Goal: Task Accomplishment & Management: Use online tool/utility

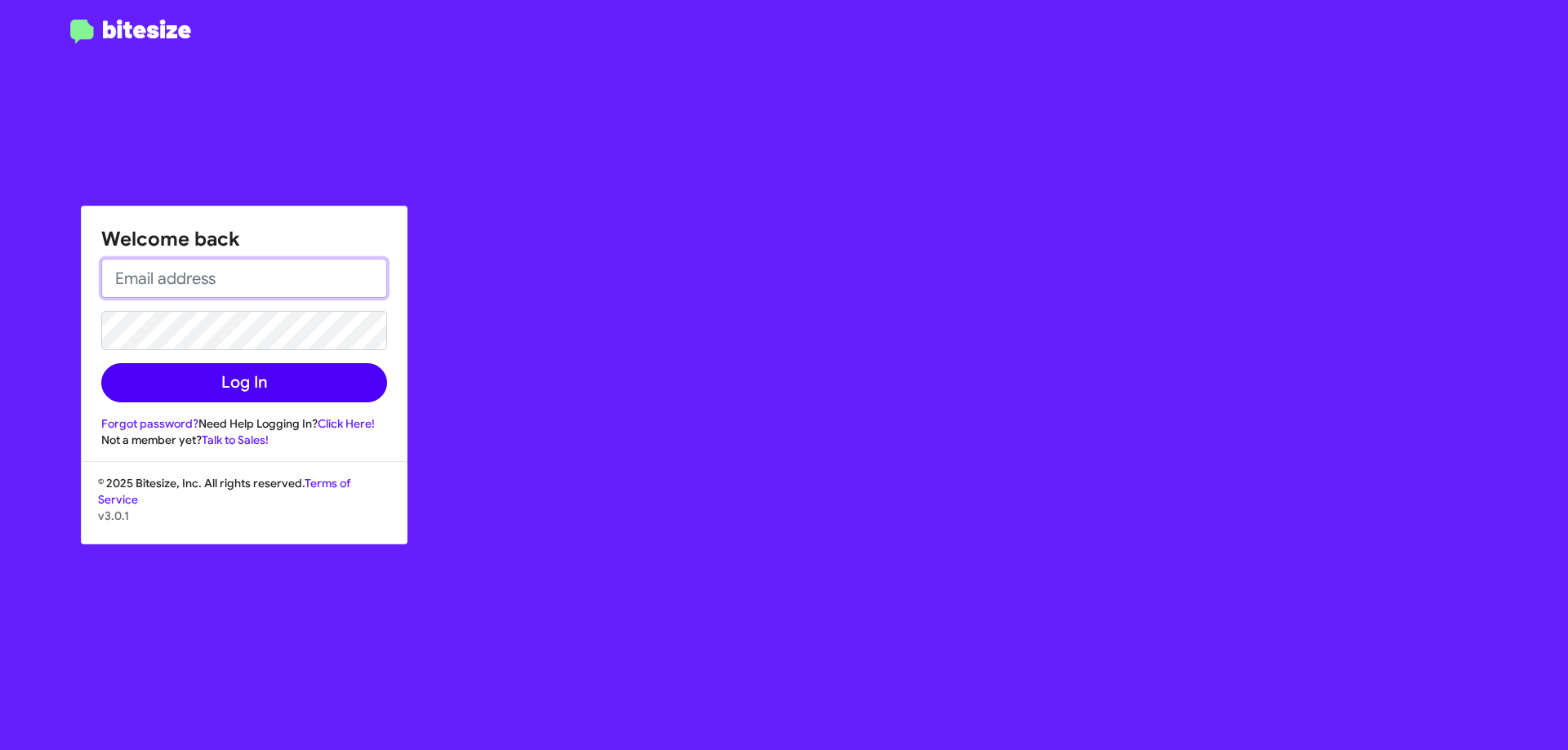
type input "cgurney@ourismancars.com"
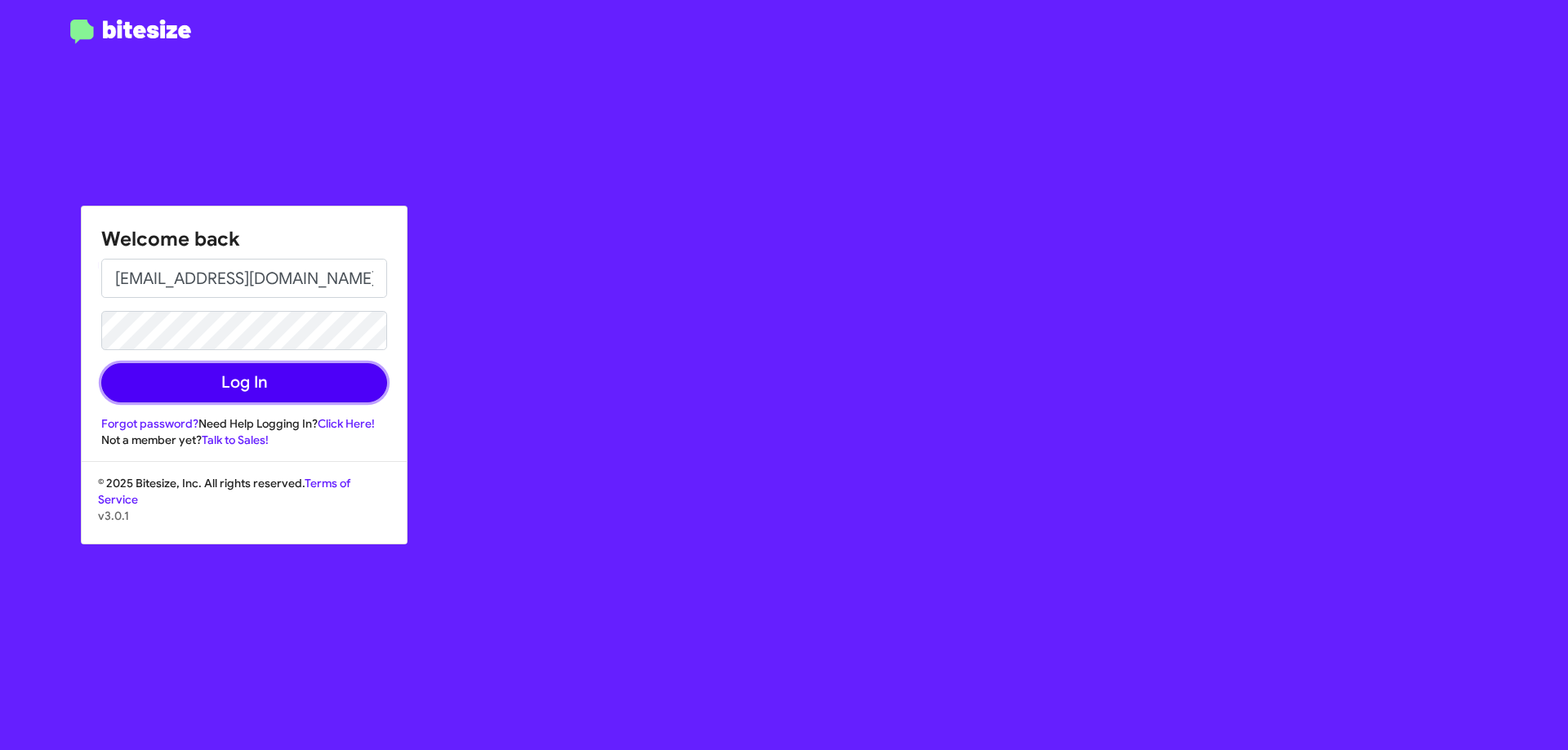
click at [244, 399] on button "Log In" at bounding box center [243, 383] width 286 height 39
